Goal: Communication & Community: Answer question/provide support

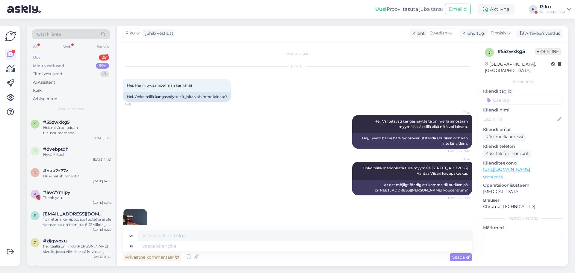
scroll to position [699, 0]
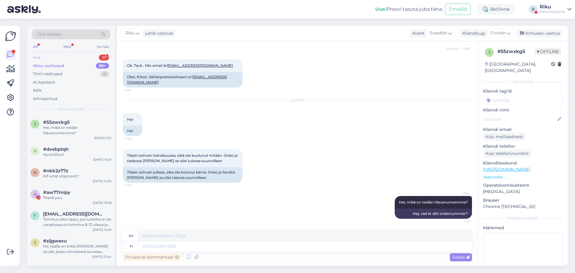
drag, startPoint x: 0, startPoint y: 0, endPoint x: 77, endPoint y: 56, distance: 94.9
click at [77, 56] on div "Uus 25" at bounding box center [71, 57] width 78 height 8
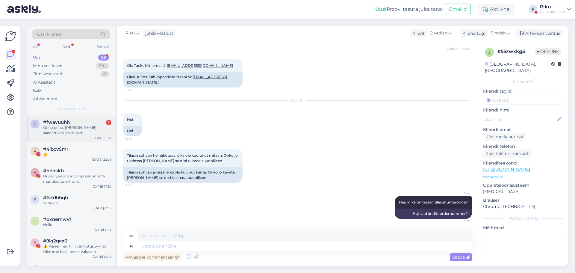
click at [66, 131] on div "Onko perus [PERSON_NAME] säädettäviä istuin osta [GEOGRAPHIC_DATA]?" at bounding box center [77, 130] width 68 height 11
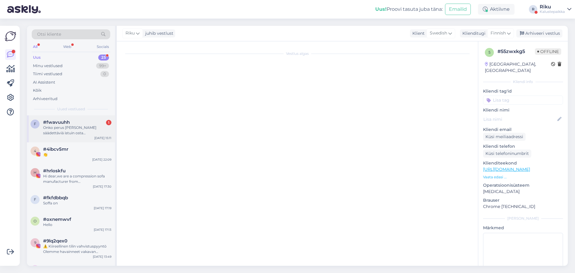
scroll to position [0, 0]
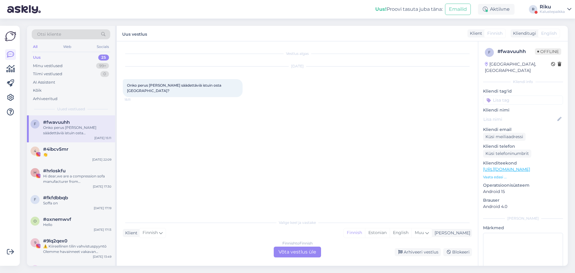
click at [288, 250] on div "Finnish to Finnish Võta vestlus üle" at bounding box center [297, 251] width 47 height 11
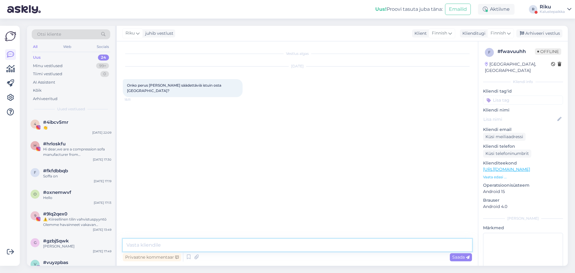
click at [217, 242] on textarea at bounding box center [297, 245] width 349 height 13
type textarea "Hei, [GEOGRAPHIC_DATA] on ainoa sohva valikoimassamme, jossa on säädettävä istu…"
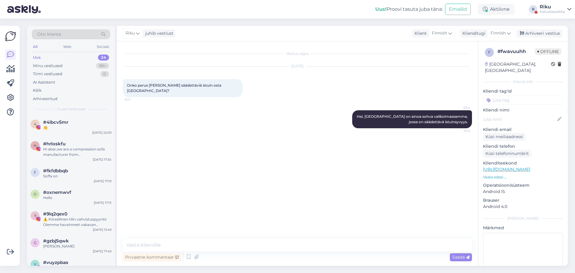
click at [241, 104] on div "[PERSON_NAME], [GEOGRAPHIC_DATA] on ainoa sohva valikoimassamme, jossa on sääde…" at bounding box center [297, 119] width 349 height 31
click at [299, 243] on textarea at bounding box center [297, 245] width 349 height 13
type textarea "Kyllä"
click at [382, 259] on div "Privaatne kommentaar Saada" at bounding box center [297, 256] width 349 height 11
